Goal: Task Accomplishment & Management: Complete application form

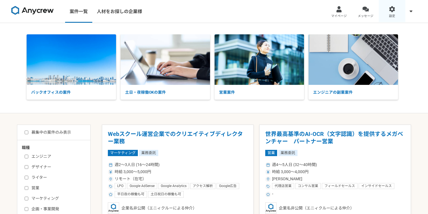
click at [390, 5] on link "設定" at bounding box center [392, 11] width 27 height 23
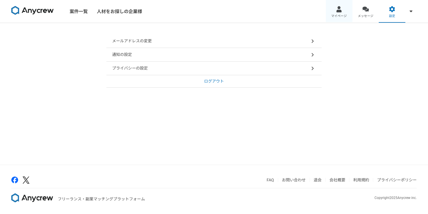
click at [346, 7] on link "マイページ" at bounding box center [339, 11] width 27 height 23
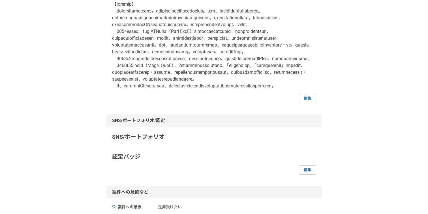
scroll to position [111, 0]
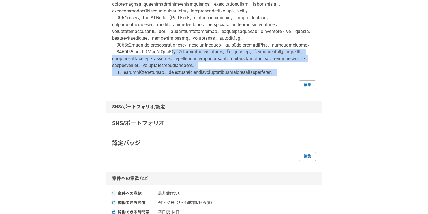
copy p "）。1人目のマーケティング担当として入社し、「エンタープライズ企業」「クラウドサービス事業者」をターゲットに、マーケティング戦略立案から施策企画・実行まで担当…"
copy p "。1人目のマーケティング担当として入社し、「エンタープライズ企業」「クラウドサービス事業者」をターゲットに、マーケティング戦略立案から施策企画・実行まで担当。…"
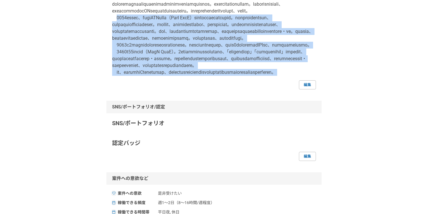
copy p "2678lorem、ipsuMDOlors（AmeT ConS）adipiscingelitsed。doeiusmodtempo、incididuntutla…"
drag, startPoint x: 254, startPoint y: 140, endPoint x: 115, endPoint y: 32, distance: 176.3
click at [115, 32] on div "編集" at bounding box center [214, 38] width 204 height 102
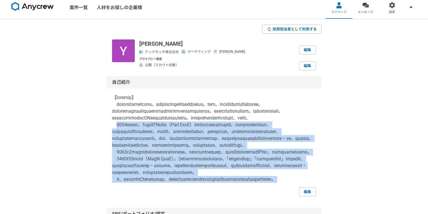
scroll to position [0, 0]
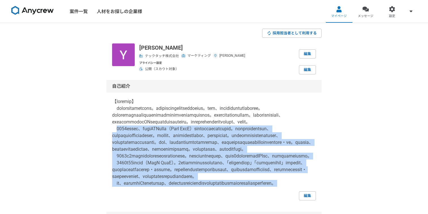
click at [46, 7] on img at bounding box center [32, 10] width 42 height 9
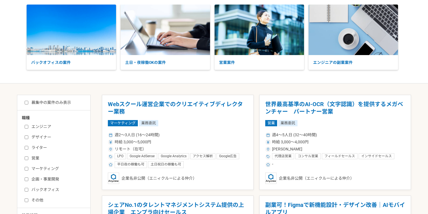
scroll to position [48, 0]
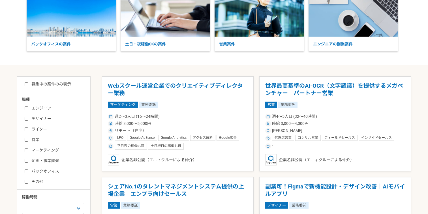
click at [56, 143] on div "エンジニア デザイナー ライター 営業 マーケティング 企画・事業開発 バックオフィス その他" at bounding box center [56, 143] width 68 height 81
click at [56, 146] on div "エンジニア デザイナー ライター 営業 マーケティング 企画・事業開発 バックオフィス その他" at bounding box center [56, 143] width 68 height 81
click at [56, 149] on label "マーケティング" at bounding box center [57, 150] width 65 height 6
click at [28, 149] on input "マーケティング" at bounding box center [27, 150] width 4 height 4
checkbox input "true"
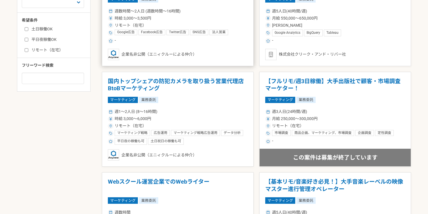
scroll to position [268, 0]
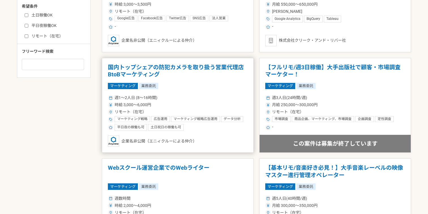
click at [220, 73] on h1 "国内トップシェアの防犯カメラを取り扱う営業代理店　BtoBマーケティング" at bounding box center [178, 71] width 140 height 14
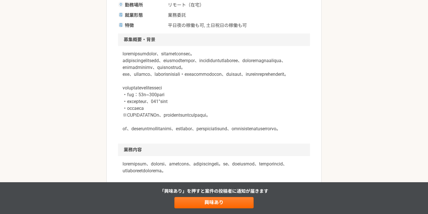
scroll to position [157, 0]
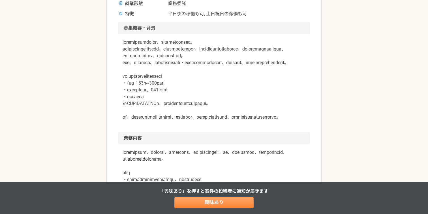
click at [219, 198] on link "興味あり" at bounding box center [214, 202] width 79 height 11
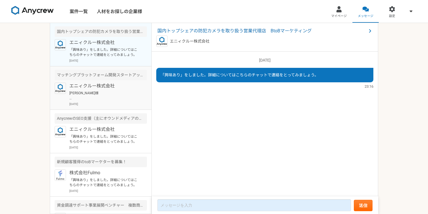
click at [116, 99] on p "[PERSON_NAME]様 ご連絡いただきありがとうございます。 それではまた別途おすすめの案件がございましたら、お声かけさせて頂きます。 今後ともどうぞよ…" at bounding box center [104, 95] width 70 height 10
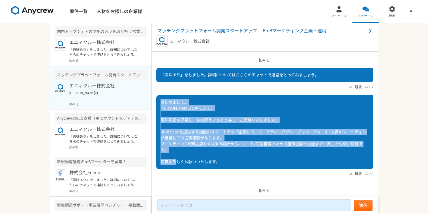
drag, startPoint x: 160, startPoint y: 103, endPoint x: 233, endPoint y: 159, distance: 91.5
click at [233, 159] on div "はじめまして。 [PERSON_NAME]と申します。 案件詳細を拝見し、お力添えできると存じ、ご連絡いたしました。 BtoB SaaSを提供する複数のスター…" at bounding box center [264, 132] width 217 height 74
copy span "はじめまして。 [PERSON_NAME]と申します。 案件詳細を拝見し、お力添えできると存じ、ご連絡いたしました。 BtoB SaaSを提供する複数のスター…"
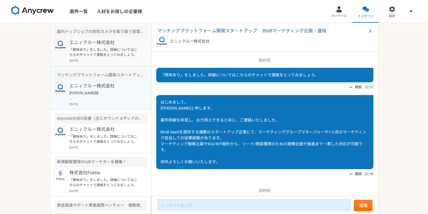
click at [123, 58] on div "エニィクルー株式会社 「興味あり」をしました。詳細についてはこちらのチャットで連絡をとってみましょう。 [DATE]" at bounding box center [108, 51] width 78 height 24
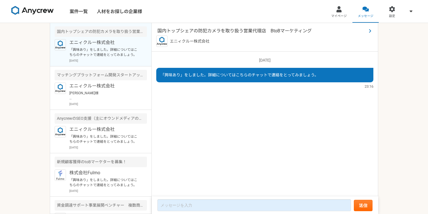
click at [219, 32] on span "国内トップシェアの防犯カメラを取り扱う営業代理店　BtoBマーケティング" at bounding box center [262, 30] width 209 height 7
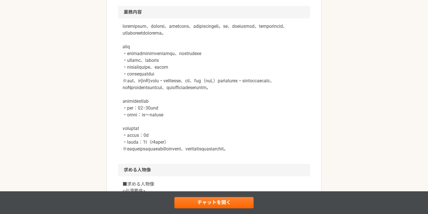
scroll to position [373, 0]
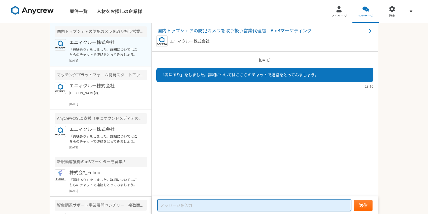
click at [209, 206] on textarea at bounding box center [255, 205] width 194 height 12
paste textarea "はじめまして。 [PERSON_NAME]と申します。 案件詳細を拝見し、お力添えできると存じ、ご連絡いたしました。 BtoB SaaSを提供する複数のスター…"
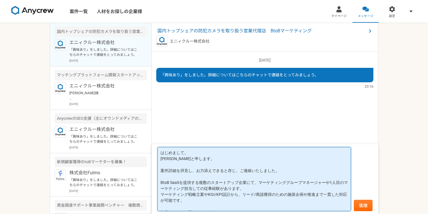
scroll to position [7, 0]
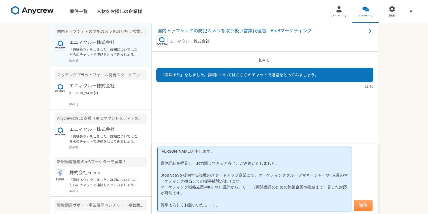
type textarea "はじめまして。 [PERSON_NAME]と申します。 案件詳細を拝見し、お力添えできると存じ、ご連絡いたしました。 BtoB SaaSを提供する複数のスター…"
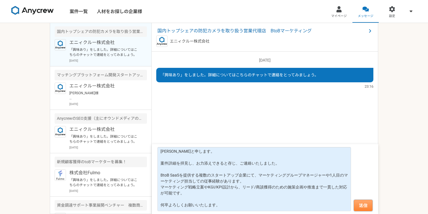
click at [358, 204] on button "送信" at bounding box center [363, 204] width 19 height 11
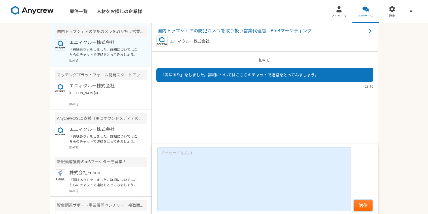
scroll to position [0, 0]
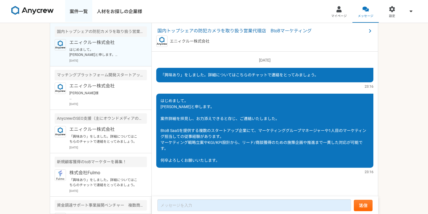
click at [74, 11] on link "案件一覧" at bounding box center [78, 11] width 27 height 23
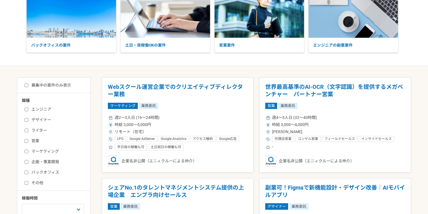
scroll to position [60, 0]
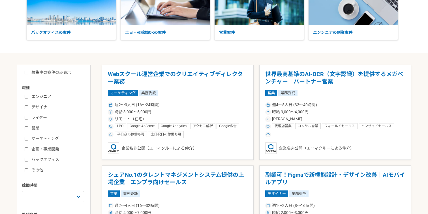
click at [56, 135] on label "マーケティング" at bounding box center [57, 138] width 65 height 6
click at [28, 137] on input "マーケティング" at bounding box center [27, 139] width 4 height 4
checkbox input "true"
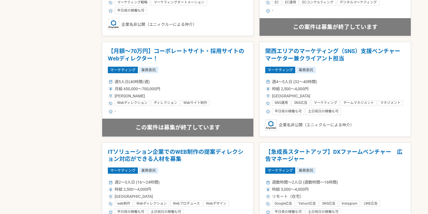
scroll to position [725, 0]
